Goal: Communication & Community: Answer question/provide support

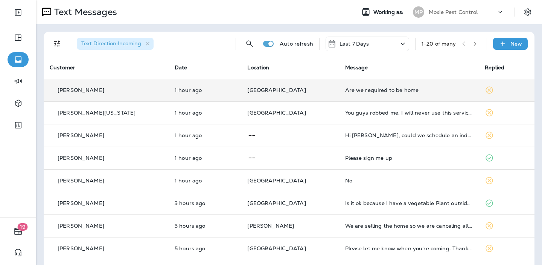
click at [297, 93] on td "[GEOGRAPHIC_DATA]" at bounding box center [290, 90] width 98 height 23
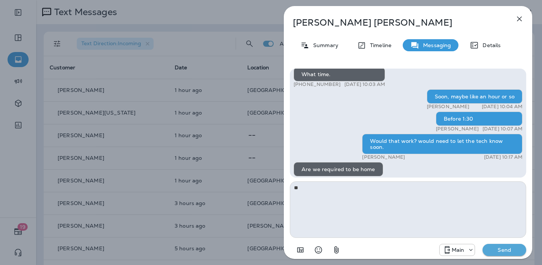
scroll to position [0, 0]
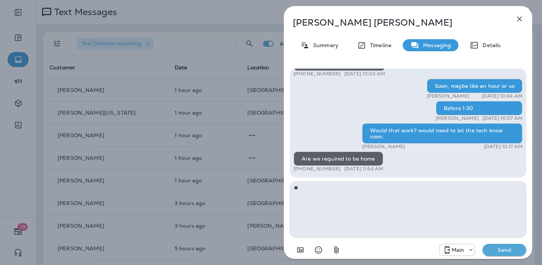
type textarea "*"
type textarea "***"
click at [516, 253] on p "Send" at bounding box center [505, 249] width 32 height 7
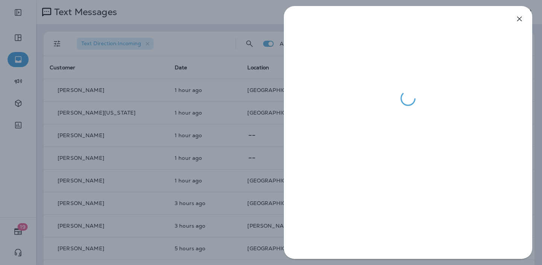
click at [194, 72] on div at bounding box center [271, 132] width 542 height 265
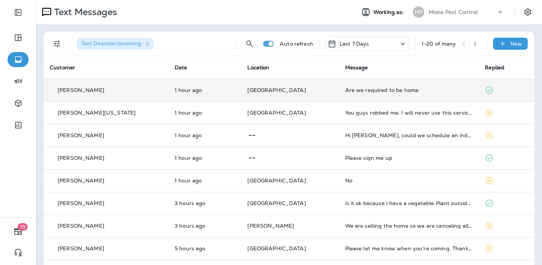
click at [292, 92] on p "[GEOGRAPHIC_DATA]" at bounding box center [290, 90] width 86 height 6
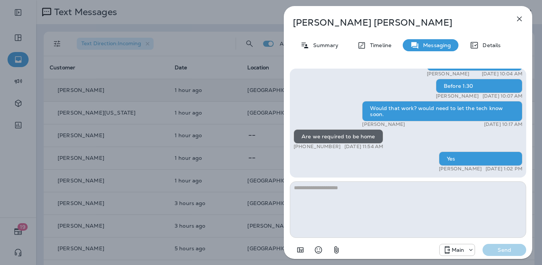
click at [253, 89] on div "Juan Morales Summary Timeline Messaging Details Hello Juan, Noel from Moxie Pes…" at bounding box center [271, 132] width 542 height 265
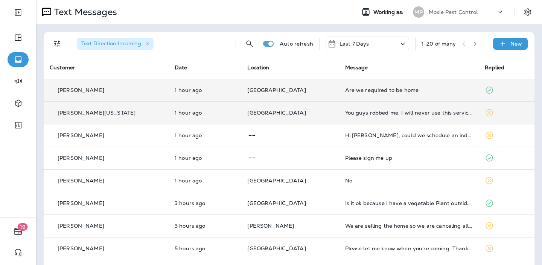
click at [306, 116] on td "[GEOGRAPHIC_DATA]" at bounding box center [290, 112] width 98 height 23
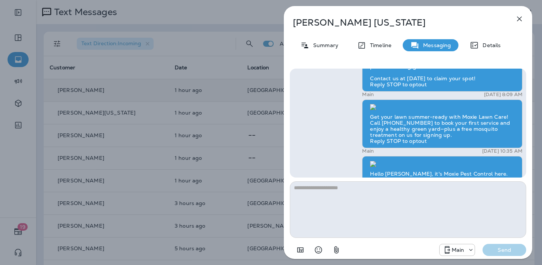
scroll to position [0, 0]
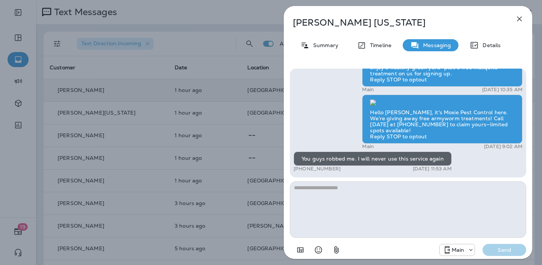
click at [519, 17] on icon "button" at bounding box center [519, 18] width 9 height 9
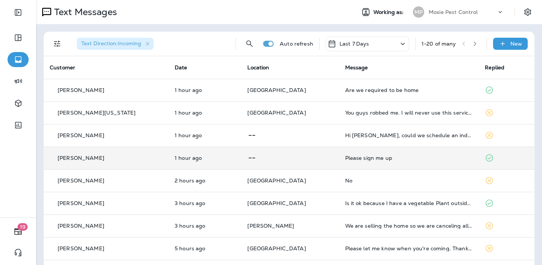
click at [288, 160] on p at bounding box center [290, 157] width 86 height 9
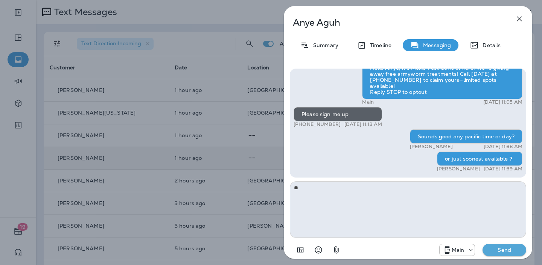
type textarea "*"
drag, startPoint x: 344, startPoint y: 24, endPoint x: 289, endPoint y: 21, distance: 55.5
click at [289, 21] on div "Anye Aguh" at bounding box center [396, 22] width 224 height 11
copy p "Anye Aguh"
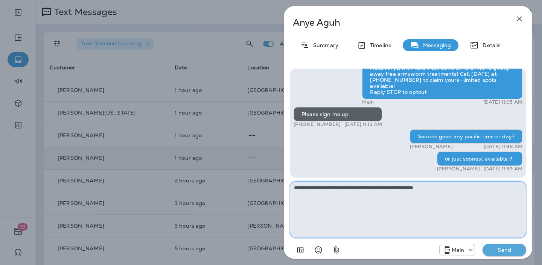
click at [443, 194] on textarea "**********" at bounding box center [408, 209] width 237 height 57
type textarea "**********"
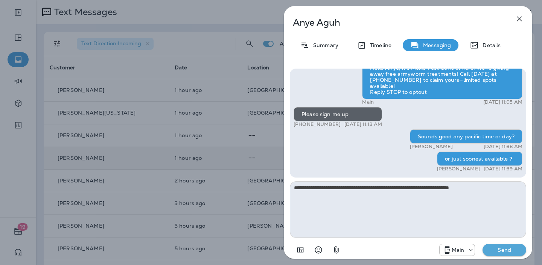
click at [499, 247] on p "Send" at bounding box center [505, 249] width 32 height 7
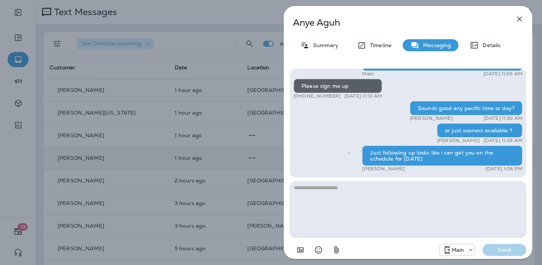
click at [184, 137] on div "Anye Aguh Summary Timeline Messaging Details Get your lawn summer-ready with Mo…" at bounding box center [271, 132] width 542 height 265
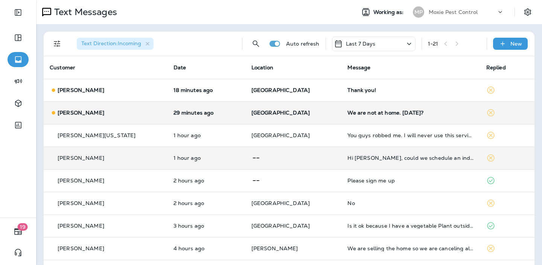
click at [299, 118] on td "[GEOGRAPHIC_DATA]" at bounding box center [294, 112] width 96 height 23
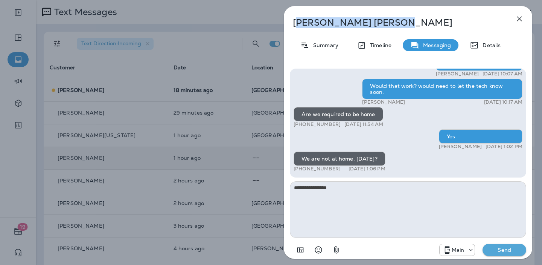
drag, startPoint x: 351, startPoint y: 26, endPoint x: 309, endPoint y: 23, distance: 41.9
click at [296, 20] on p "Juan Morales" at bounding box center [396, 22] width 206 height 11
click at [354, 24] on p "Juan Morales" at bounding box center [396, 22] width 206 height 11
drag, startPoint x: 353, startPoint y: 20, endPoint x: 293, endPoint y: 23, distance: 59.9
click at [293, 23] on p "Juan Morales" at bounding box center [396, 22] width 206 height 11
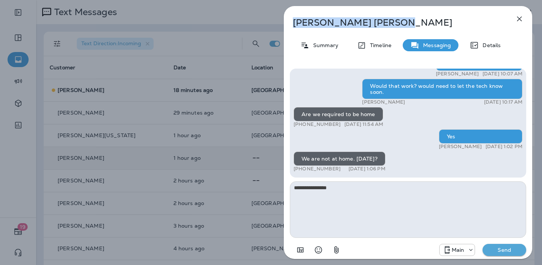
copy p "Juan Morales"
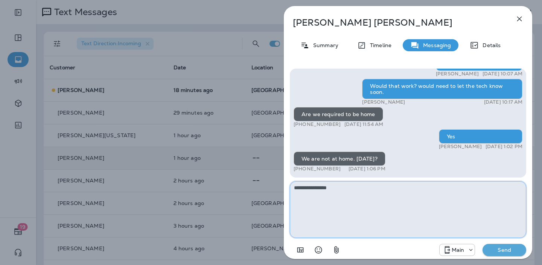
click at [375, 198] on textarea "**********" at bounding box center [408, 209] width 237 height 57
type textarea "**********"
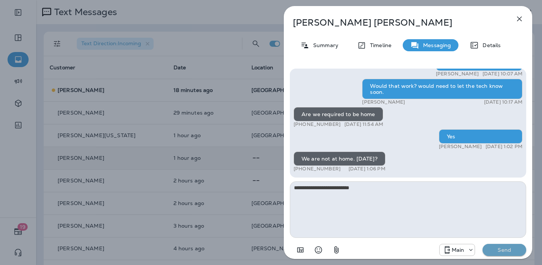
click at [496, 245] on button "Send" at bounding box center [505, 250] width 44 height 12
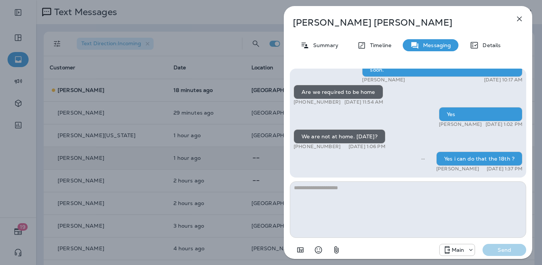
click at [520, 18] on icon "button" at bounding box center [520, 19] width 5 height 5
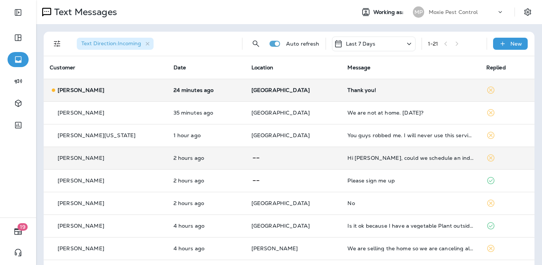
click at [310, 87] on p "Bentonville" at bounding box center [294, 90] width 84 height 6
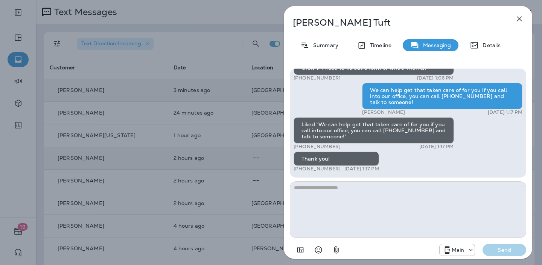
click at [270, 84] on div "Brandy Tuft Summary Timeline Messaging Details Hi Brandy , this is Steven with …" at bounding box center [271, 132] width 542 height 265
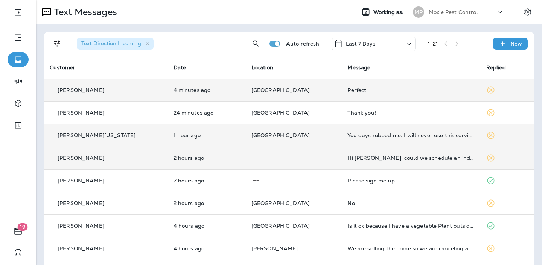
click at [300, 142] on td "[GEOGRAPHIC_DATA]" at bounding box center [294, 135] width 96 height 23
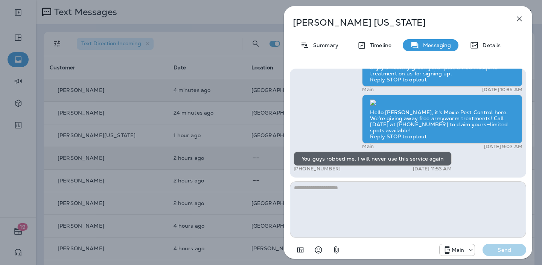
click at [259, 120] on div "Erica Washington Summary Timeline Messaging Details Let Moxie keep your lawn lu…" at bounding box center [271, 132] width 542 height 265
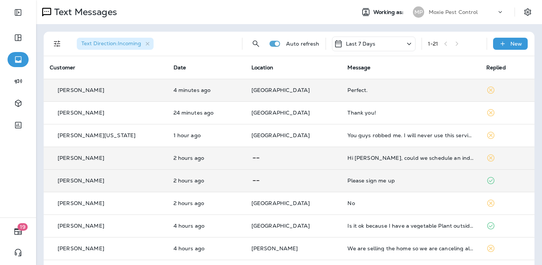
click at [293, 172] on td at bounding box center [294, 180] width 96 height 23
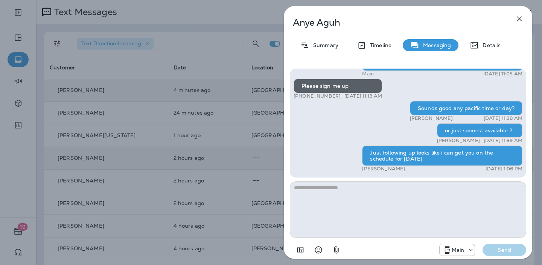
click at [241, 99] on div "Anye Aguh Summary Timeline Messaging Details Get your lawn summer-ready with Mo…" at bounding box center [271, 132] width 542 height 265
